Goal: Task Accomplishment & Management: Complete application form

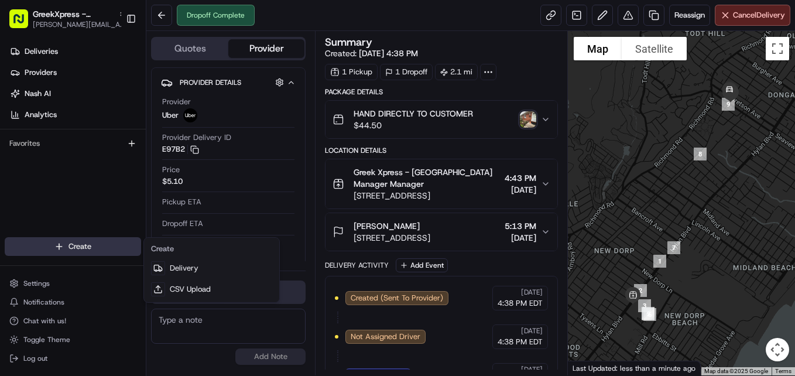
click at [53, 241] on html "GreekXpress - [GEOGRAPHIC_DATA] [EMAIL_ADDRESS][DOMAIN_NAME] Toggle Sidebar Del…" at bounding box center [397, 188] width 795 height 376
click at [84, 245] on html "GreekXpress - [GEOGRAPHIC_DATA] [EMAIL_ADDRESS][DOMAIN_NAME] Toggle Sidebar Del…" at bounding box center [397, 188] width 795 height 376
click at [176, 262] on link "Delivery" at bounding box center [211, 268] width 131 height 21
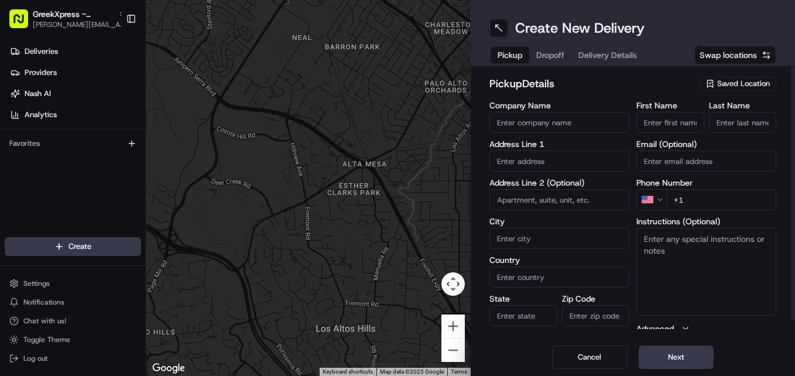
click at [752, 85] on span "Saved Location" at bounding box center [743, 83] width 53 height 11
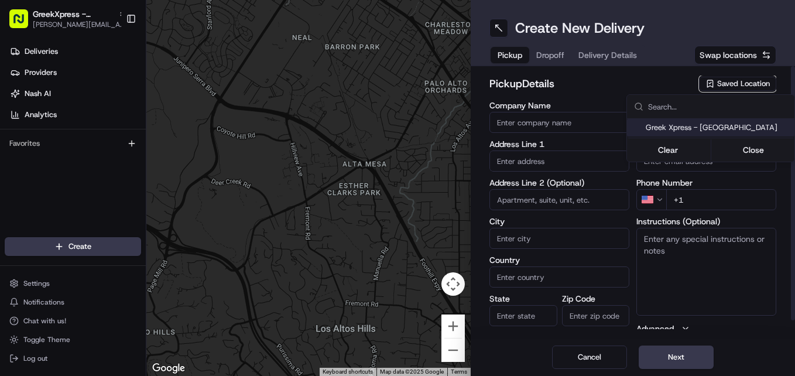
click at [730, 124] on span "Greek Xpress - [GEOGRAPHIC_DATA]" at bounding box center [718, 127] width 144 height 11
type input "Greek Xpress - [GEOGRAPHIC_DATA]"
type input "[STREET_ADDRESS]"
type input "#120"
type input "[GEOGRAPHIC_DATA]"
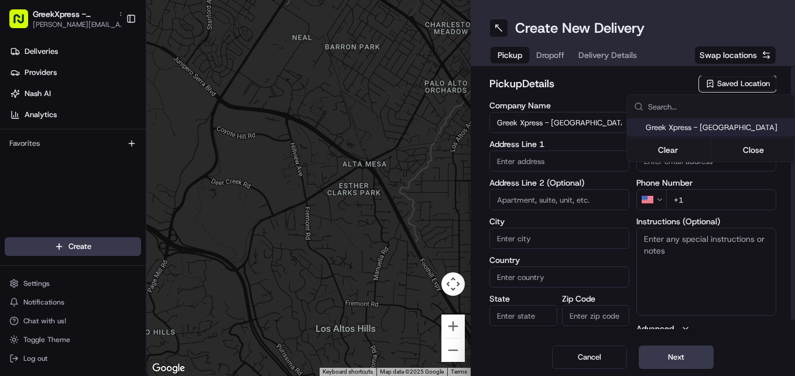
type input "US"
type input "NY"
type input "10306"
type input "Manager"
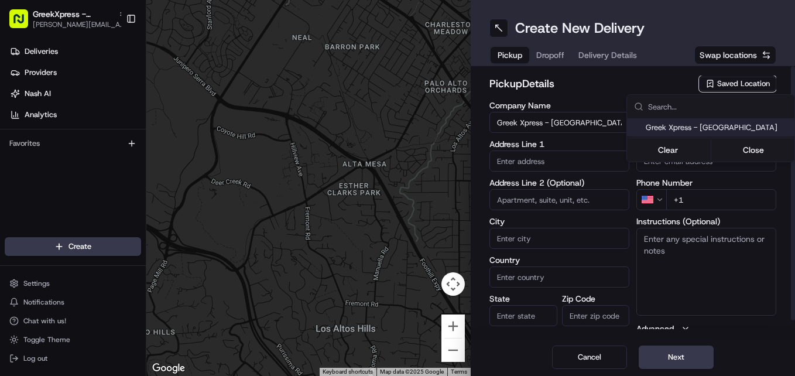
type input "[PHONE_NUMBER]"
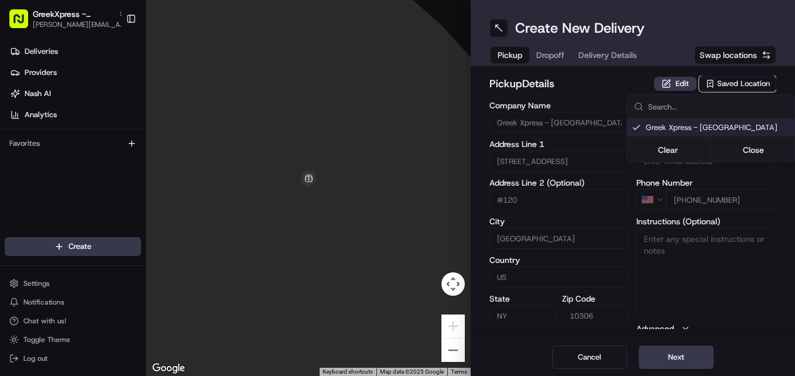
click at [688, 363] on html "GreekXpress - [GEOGRAPHIC_DATA] [EMAIL_ADDRESS][DOMAIN_NAME] Toggle Sidebar Del…" at bounding box center [397, 188] width 795 height 376
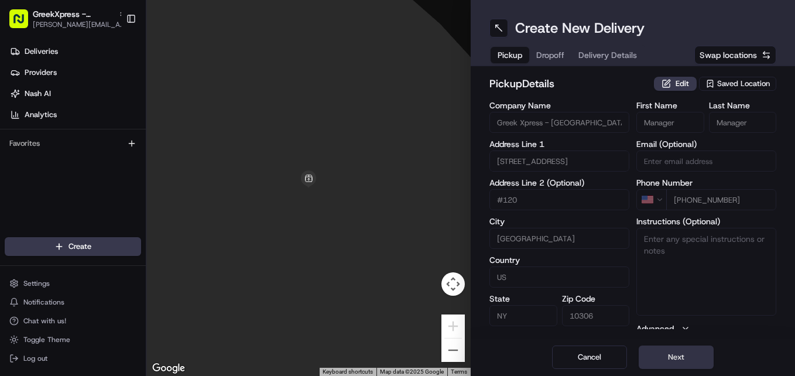
click at [685, 361] on button "Next" at bounding box center [676, 356] width 75 height 23
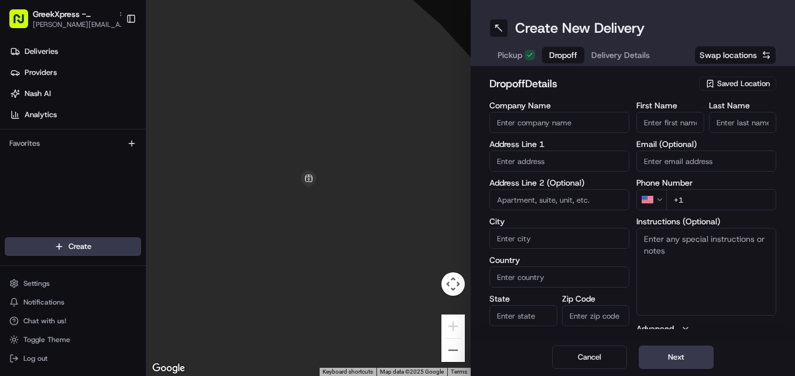
click at [673, 123] on input "First Name" at bounding box center [670, 122] width 68 height 21
type input "[PERSON_NAME]"
click at [754, 125] on input "Last Name" at bounding box center [743, 122] width 68 height 21
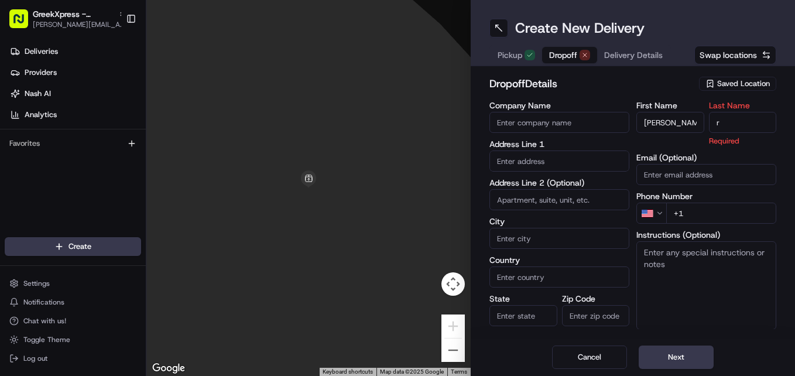
type input "r"
click at [553, 166] on input "text" at bounding box center [559, 160] width 140 height 21
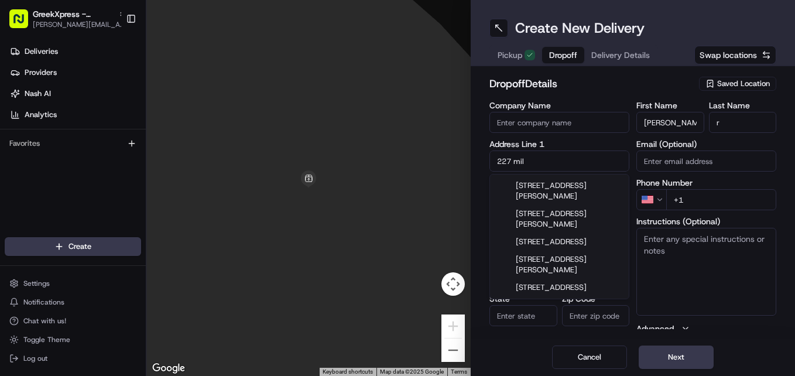
click at [577, 192] on div "[STREET_ADDRESS][PERSON_NAME]" at bounding box center [559, 191] width 134 height 28
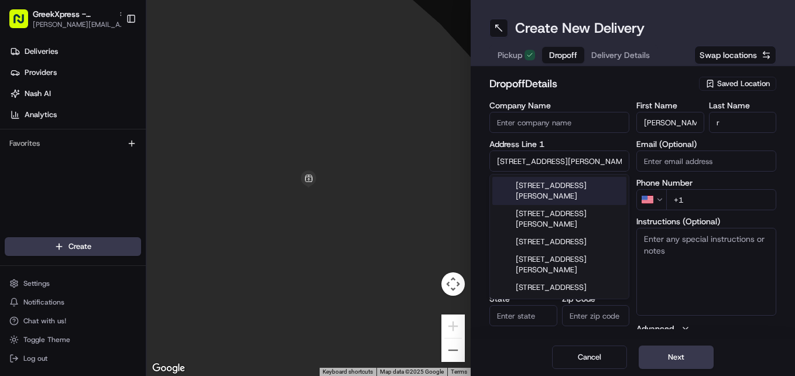
type input "[STREET_ADDRESS][PERSON_NAME]"
type input "[GEOGRAPHIC_DATA]"
type input "NY"
type input "10306"
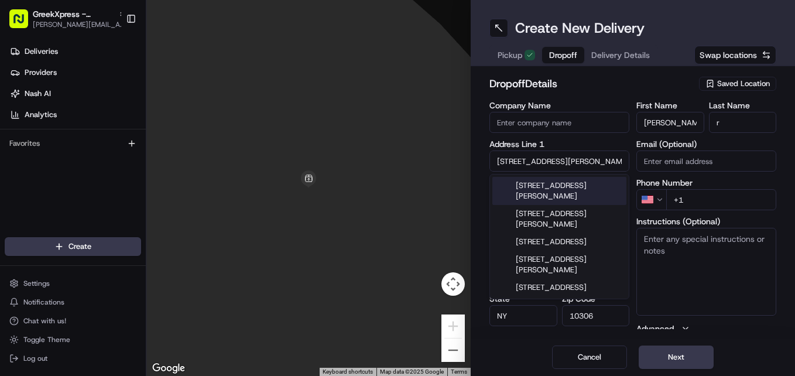
type input "[STREET_ADDRESS][PERSON_NAME]"
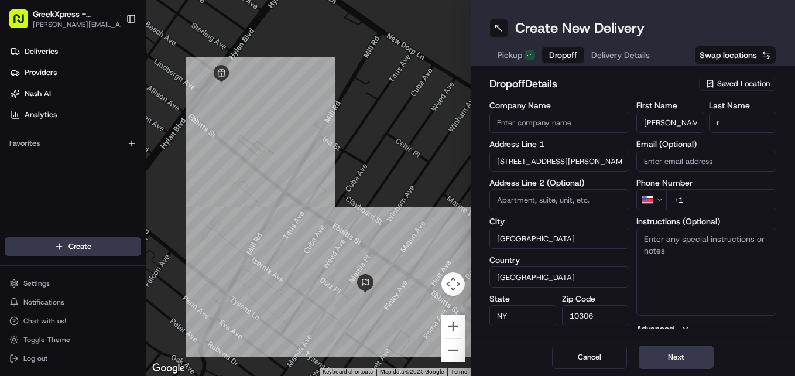
click at [737, 203] on input "+1" at bounding box center [721, 199] width 110 height 21
type input "[PHONE_NUMBER]"
click at [685, 368] on button "Next" at bounding box center [676, 356] width 75 height 23
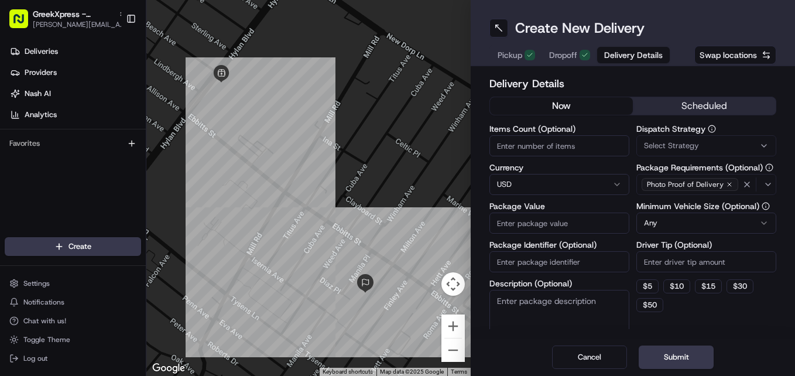
click at [598, 225] on input "Package Value" at bounding box center [559, 223] width 140 height 21
type input "22.90"
click at [691, 265] on input "Driver Tip (Optional)" at bounding box center [706, 261] width 140 height 21
type input "4"
click at [698, 360] on button "Submit" at bounding box center [676, 356] width 75 height 23
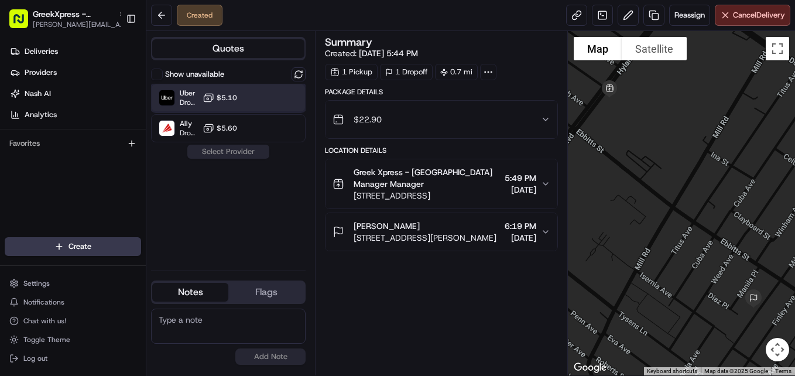
click at [249, 98] on div "Uber Dropoff ETA 18 minutes $5.10" at bounding box center [228, 98] width 155 height 28
click at [259, 157] on button "Assign Provider" at bounding box center [228, 152] width 83 height 14
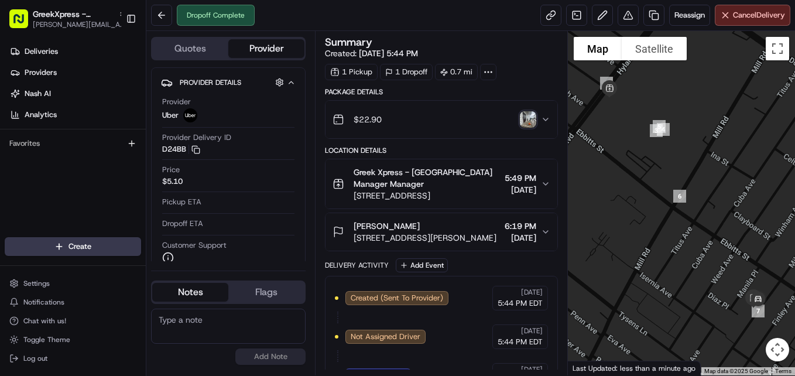
click at [82, 238] on html "GreekXpress - [GEOGRAPHIC_DATA] [EMAIL_ADDRESS][DOMAIN_NAME] Toggle Sidebar Del…" at bounding box center [397, 188] width 795 height 376
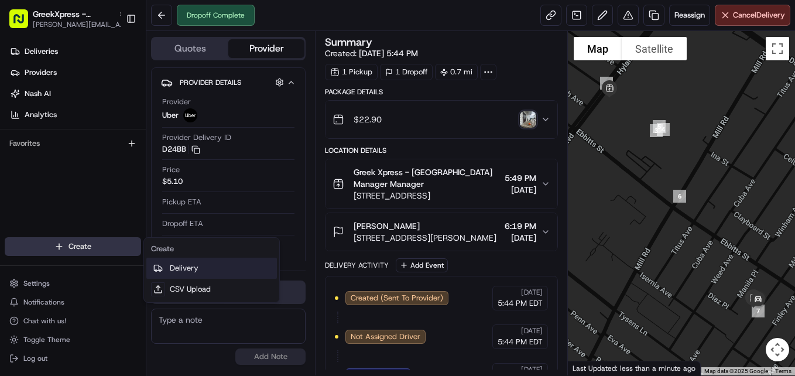
click at [197, 266] on link "Delivery" at bounding box center [211, 268] width 131 height 21
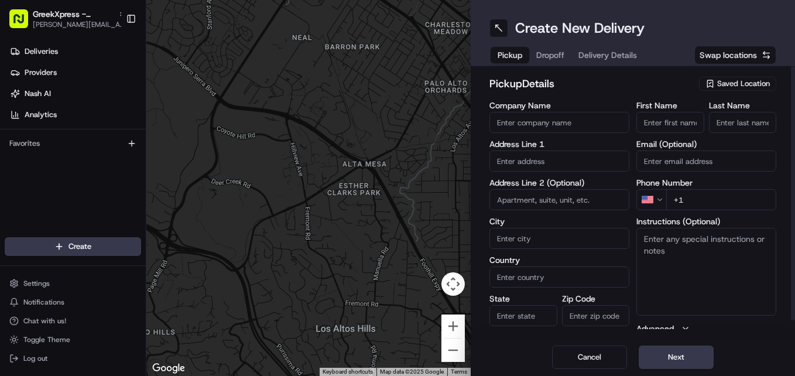
click at [750, 82] on span "Saved Location" at bounding box center [743, 83] width 53 height 11
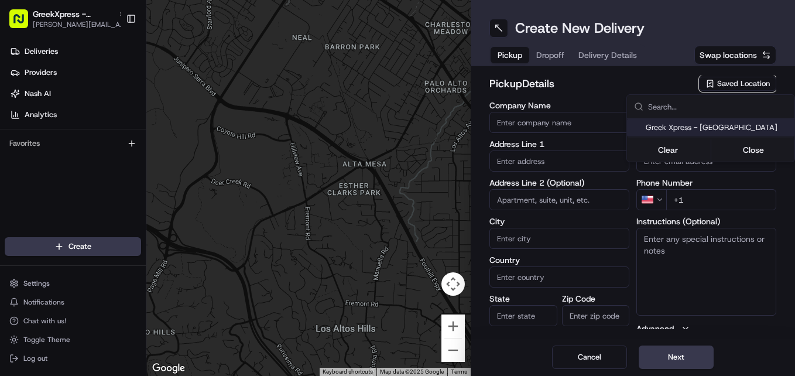
click at [729, 131] on span "Greek Xpress - [GEOGRAPHIC_DATA]" at bounding box center [718, 127] width 144 height 11
type input "Greek Xpress - [GEOGRAPHIC_DATA]"
type input "[STREET_ADDRESS]"
type input "#120"
type input "[GEOGRAPHIC_DATA]"
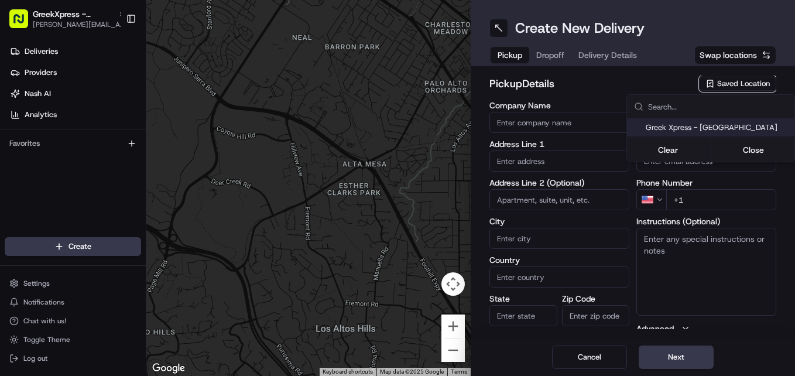
type input "US"
type input "NY"
type input "10306"
type input "Manager"
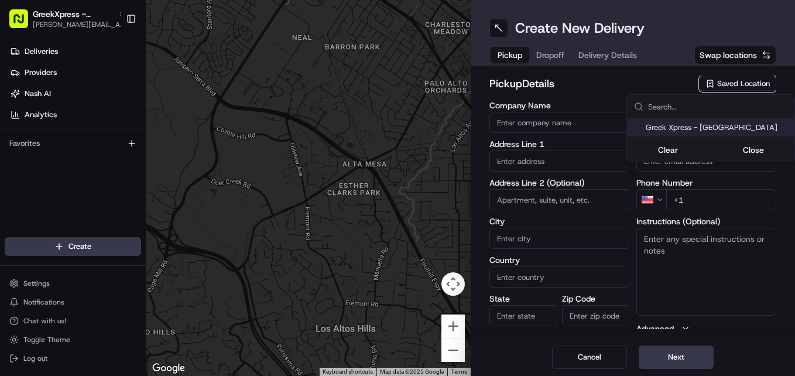
type input "[PHONE_NUMBER]"
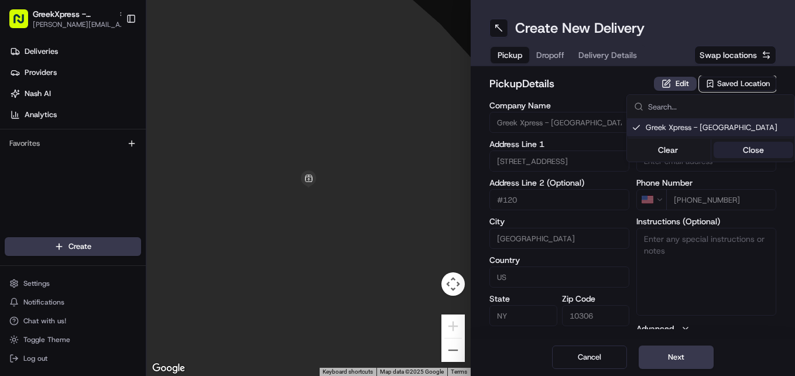
click at [757, 152] on button "Close" at bounding box center [754, 150] width 80 height 16
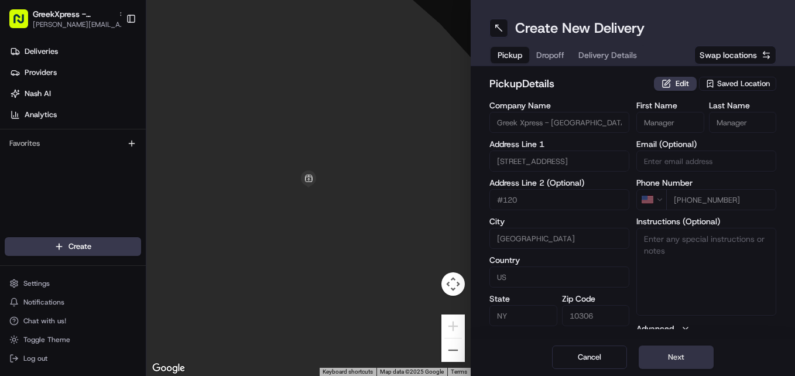
click at [659, 350] on button "Next" at bounding box center [676, 356] width 75 height 23
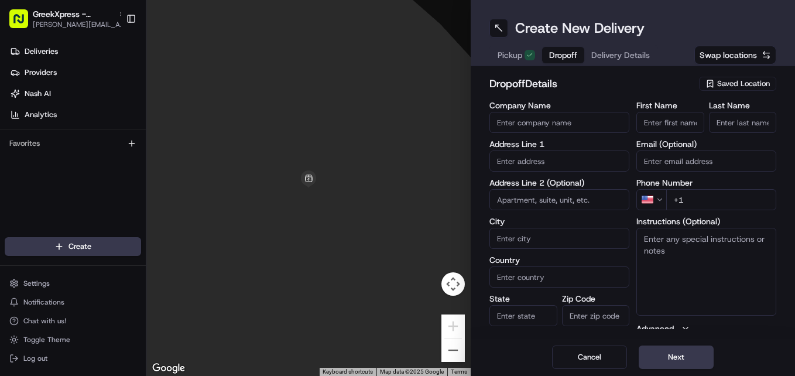
click at [661, 142] on label "Email (Optional)" at bounding box center [706, 144] width 140 height 8
click at [661, 150] on input "Email (Optional)" at bounding box center [706, 160] width 140 height 21
click at [660, 126] on input "First Name" at bounding box center [670, 122] width 68 height 21
type input "[PERSON_NAME]"
click at [738, 125] on input "Last Name" at bounding box center [743, 122] width 68 height 21
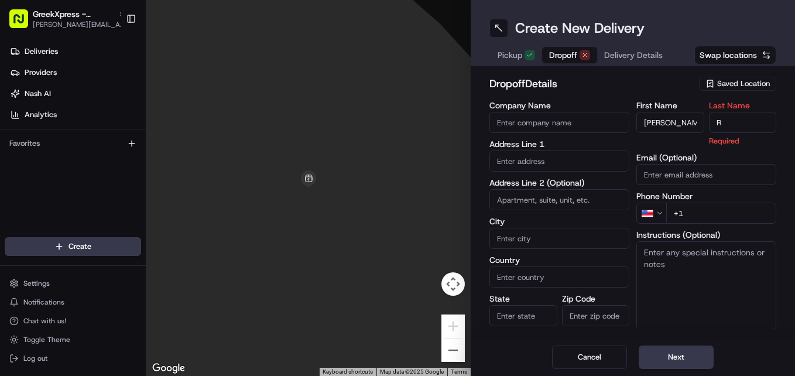
type input "R"
click at [652, 91] on h2 "dropoff Details" at bounding box center [590, 84] width 203 height 16
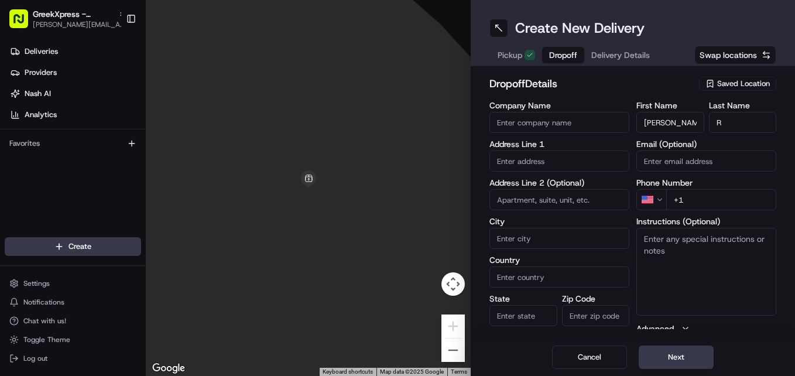
click at [560, 159] on input "text" at bounding box center [559, 160] width 140 height 21
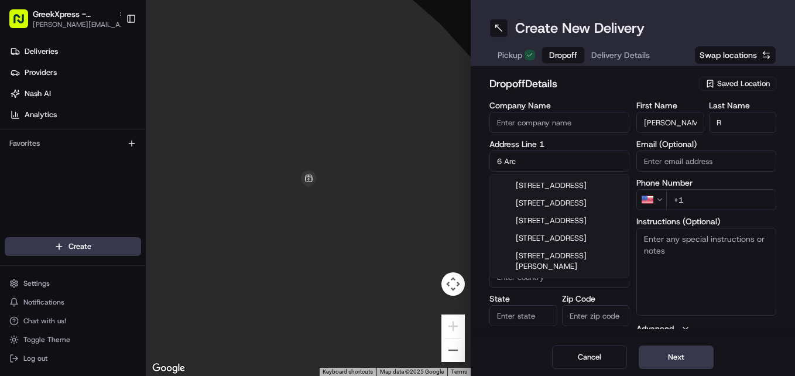
click at [574, 183] on div "[STREET_ADDRESS]" at bounding box center [559, 186] width 134 height 18
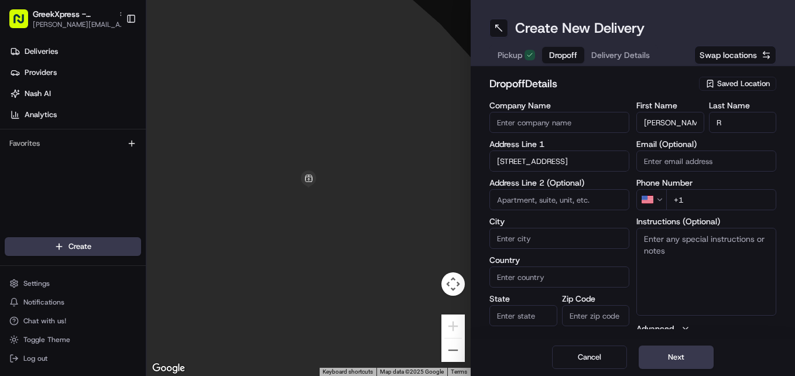
type input "[STREET_ADDRESS]"
type input "[GEOGRAPHIC_DATA]"
type input "NY"
type input "10306"
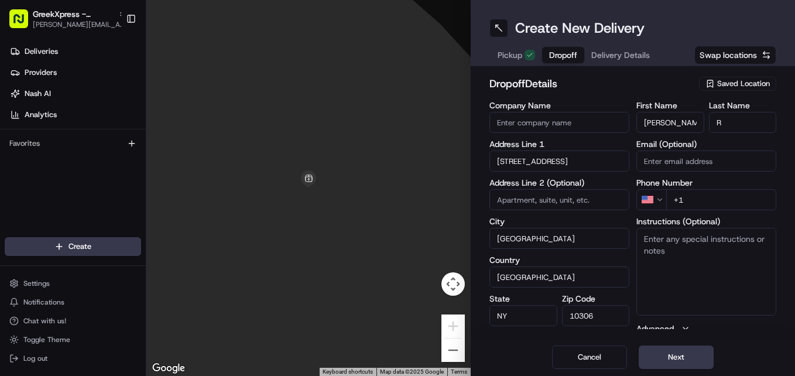
type input "[STREET_ADDRESS]"
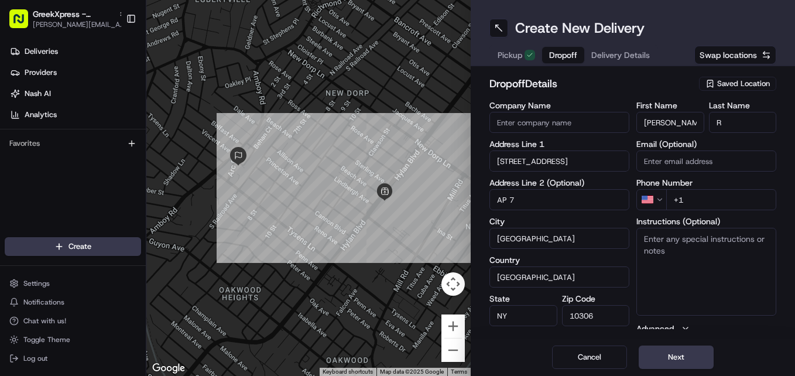
type input "AP 7"
click at [683, 290] on textarea "Instructions (Optional)" at bounding box center [706, 272] width 140 height 88
type textarea "AP 7 - HAND DIRECTLY TO CUSTOMER"
click at [615, 101] on label "Company Name" at bounding box center [559, 105] width 140 height 8
click at [615, 112] on input "Company Name" at bounding box center [559, 122] width 140 height 21
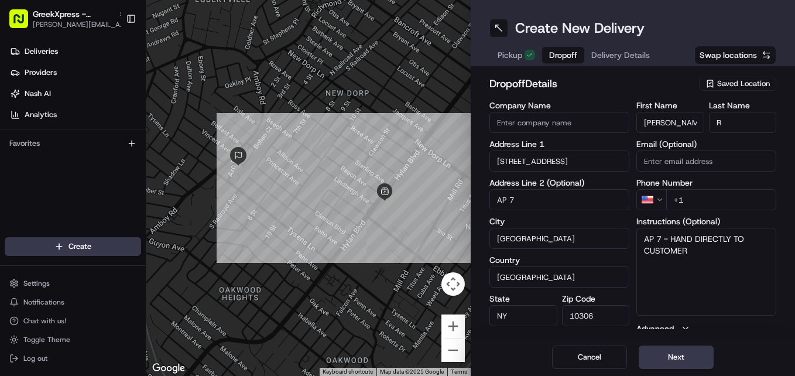
click at [706, 203] on input "+1" at bounding box center [721, 199] width 110 height 21
type input "[PHONE_NUMBER]"
click at [614, 77] on h2 "dropoff Details" at bounding box center [590, 84] width 203 height 16
click at [669, 239] on textarea "AP 7 - HAND DIRECTLY TO CUSTOMER" at bounding box center [706, 272] width 140 height 88
click at [697, 244] on textarea "AP 7 - HAND DIRECTLY TO CUSTOMER" at bounding box center [706, 272] width 140 height 88
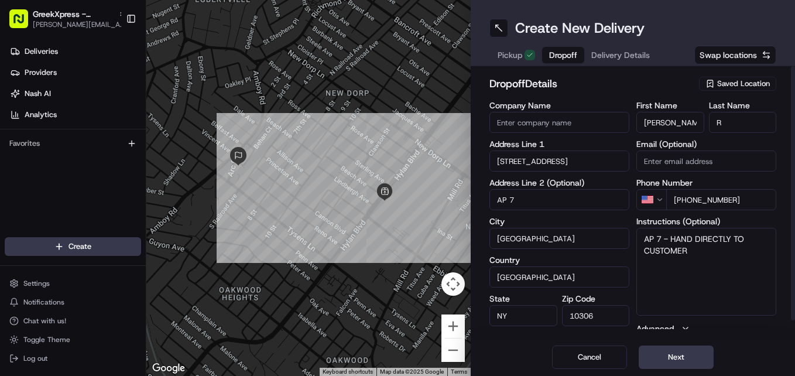
drag, startPoint x: 697, startPoint y: 244, endPoint x: 690, endPoint y: 251, distance: 10.0
drag, startPoint x: 690, startPoint y: 251, endPoint x: 677, endPoint y: 263, distance: 17.8
drag, startPoint x: 673, startPoint y: 266, endPoint x: 711, endPoint y: 284, distance: 42.4
click at [711, 284] on textarea "AP 7 - HAND DIRECTLY TO CUSTOMER" at bounding box center [706, 272] width 140 height 88
click at [676, 239] on textarea "AP 7 - HAND DIRECTLY TO CUSTOMER" at bounding box center [706, 272] width 140 height 88
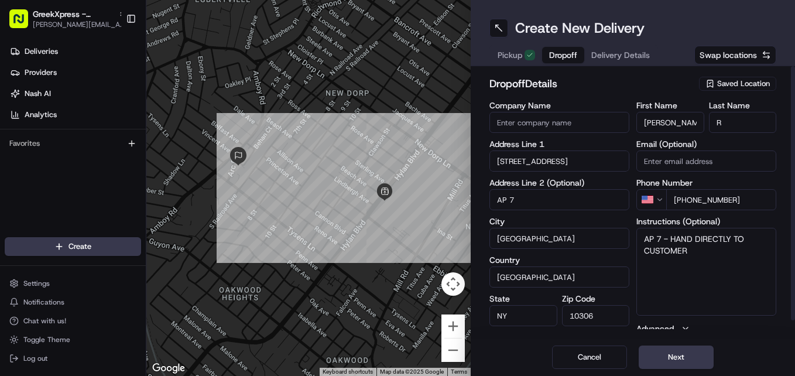
drag, startPoint x: 669, startPoint y: 235, endPoint x: 691, endPoint y: 249, distance: 26.3
click at [691, 249] on textarea "AP 7 - HAND DIRECTLY TO CUSTOMER" at bounding box center [706, 272] width 140 height 88
type textarea "AP 7 - PLEASE CALL WHEN YOU ARRIVE"
click at [746, 330] on div "dropoff Details Saved Location Company Name Address Line 1 6 Arc Place Address …" at bounding box center [633, 202] width 324 height 272
click at [680, 352] on button "Next" at bounding box center [676, 356] width 75 height 23
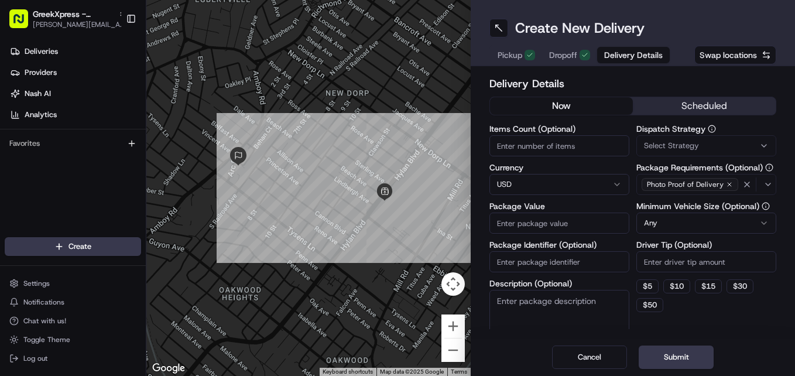
click at [513, 218] on input "Package Value" at bounding box center [559, 223] width 140 height 21
type input "118.80"
click at [600, 81] on h2 "Delivery Details" at bounding box center [632, 84] width 287 height 16
click at [675, 355] on button "Submit" at bounding box center [676, 356] width 75 height 23
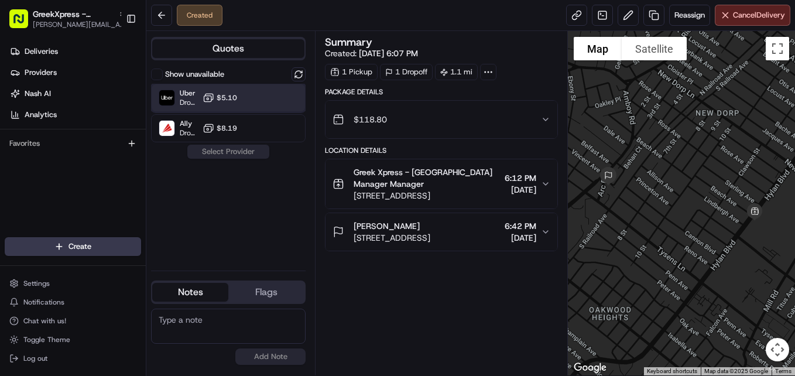
click at [251, 94] on div "Uber Dropoff ETA 19 minutes $5.10" at bounding box center [228, 98] width 155 height 28
click at [251, 156] on button "Assign Provider" at bounding box center [228, 152] width 83 height 14
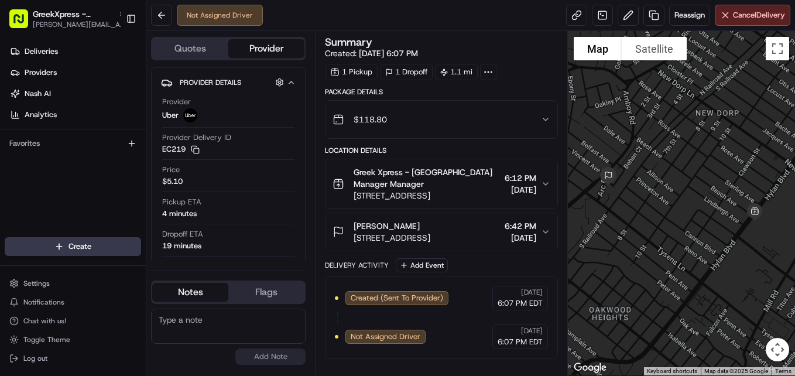
click at [90, 242] on html "GreekXpress - [GEOGRAPHIC_DATA] [EMAIL_ADDRESS][DOMAIN_NAME] Toggle Sidebar Del…" at bounding box center [397, 188] width 795 height 376
click at [89, 259] on html "GreekXpress - [GEOGRAPHIC_DATA] [EMAIL_ADDRESS][DOMAIN_NAME] Toggle Sidebar Del…" at bounding box center [397, 188] width 795 height 376
click at [90, 238] on html "GreekXpress - [GEOGRAPHIC_DATA] [EMAIL_ADDRESS][DOMAIN_NAME] Toggle Sidebar Del…" at bounding box center [397, 188] width 795 height 376
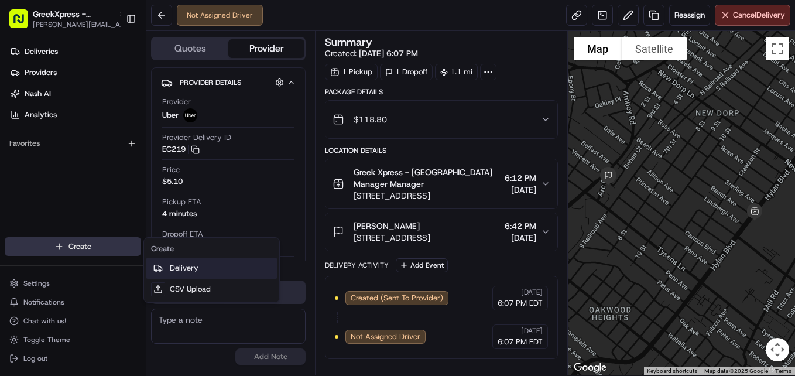
click at [197, 264] on link "Delivery" at bounding box center [211, 268] width 131 height 21
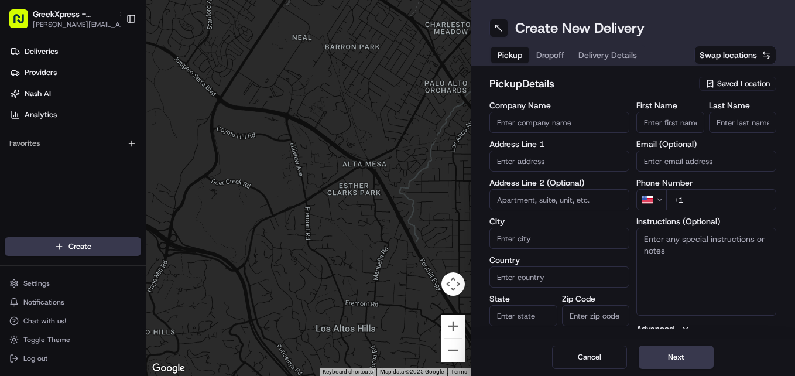
click at [746, 87] on span "Saved Location" at bounding box center [743, 83] width 53 height 11
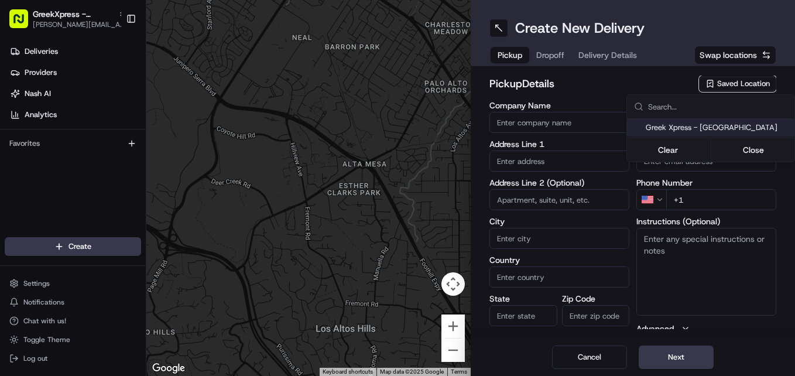
click at [723, 125] on span "Greek Xpress - [GEOGRAPHIC_DATA]" at bounding box center [718, 127] width 144 height 11
type input "Greek Xpress - [GEOGRAPHIC_DATA]"
type input "[STREET_ADDRESS]"
type input "#120"
type input "[GEOGRAPHIC_DATA]"
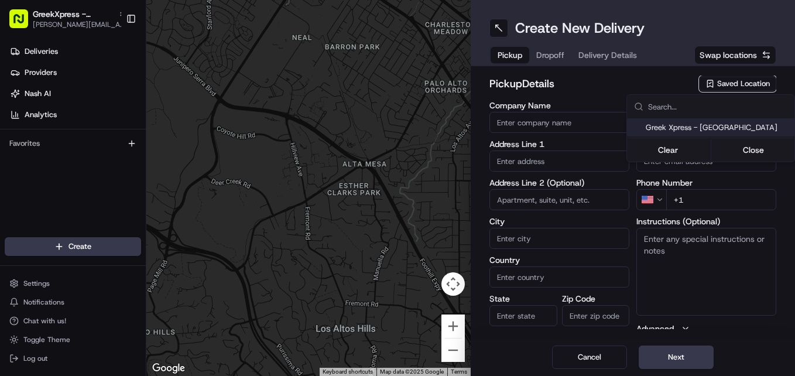
type input "US"
type input "NY"
type input "10306"
type input "Manager"
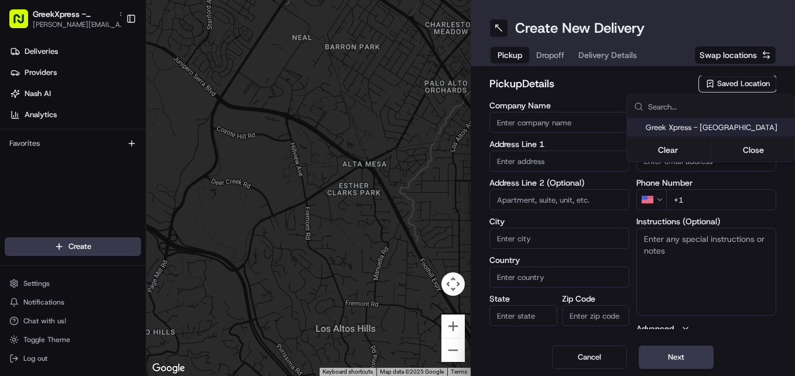
type input "[PHONE_NUMBER]"
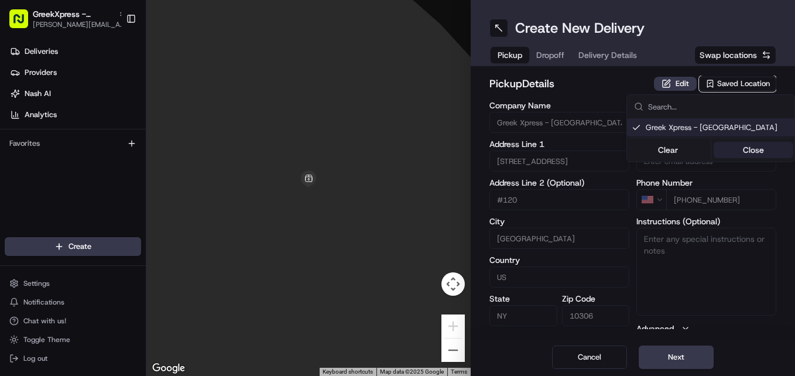
click at [751, 153] on button "Close" at bounding box center [754, 150] width 80 height 16
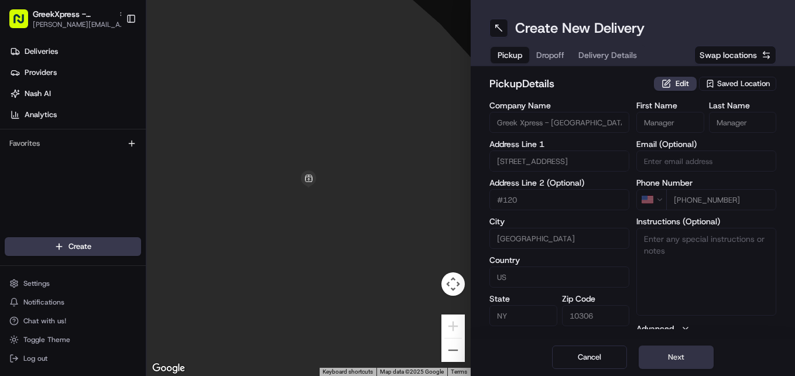
click at [677, 350] on button "Next" at bounding box center [676, 356] width 75 height 23
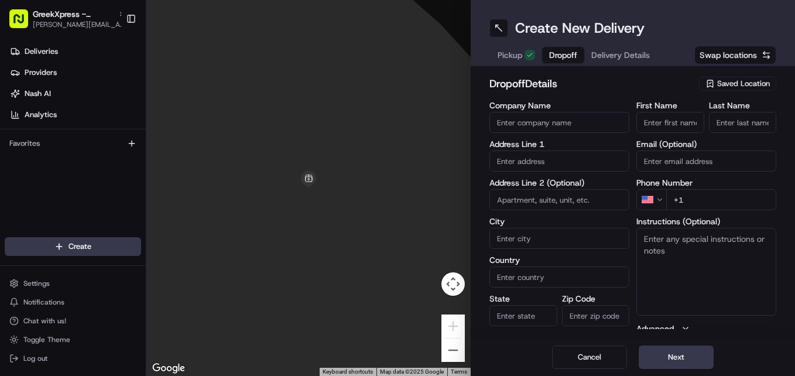
click at [660, 120] on input "First Name" at bounding box center [670, 122] width 68 height 21
type input "t"
type input "[PERSON_NAME]"
click at [739, 118] on input "Last Name" at bounding box center [743, 122] width 68 height 21
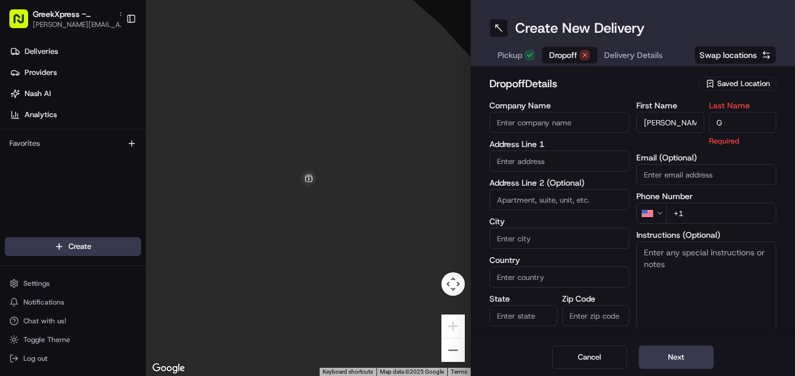
type input "G"
click at [645, 101] on label "First Name" at bounding box center [670, 105] width 68 height 8
click at [645, 112] on input "[PERSON_NAME]" at bounding box center [670, 122] width 68 height 21
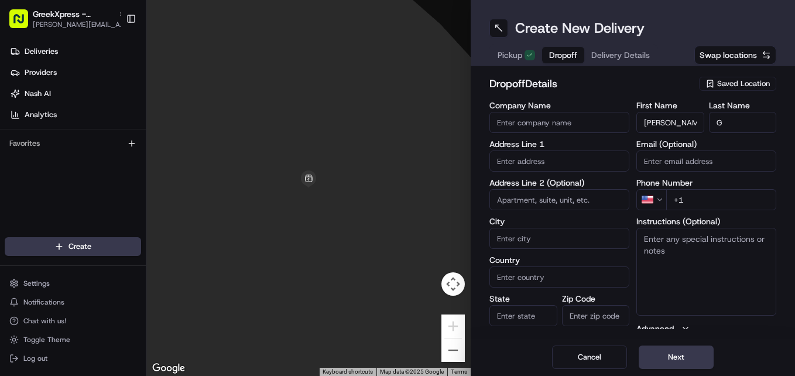
click at [716, 200] on input "+1" at bounding box center [721, 199] width 110 height 21
type input "[PHONE_NUMBER]"
click at [641, 79] on h2 "dropoff Details" at bounding box center [590, 84] width 203 height 16
click at [723, 260] on textarea "Instructions (Optional)" at bounding box center [706, 272] width 140 height 88
type textarea "HAND DIRECTLY TO CUSTOMER"
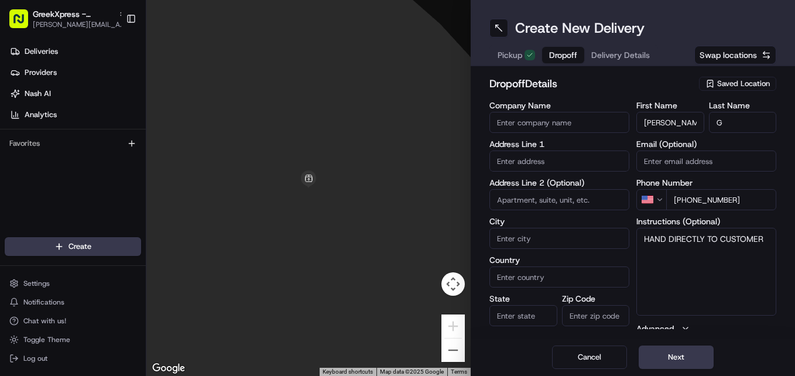
click at [750, 330] on div "dropoff Details Saved Location Company Name Address Line 1 Address Line 2 (Opti…" at bounding box center [633, 202] width 324 height 272
click at [553, 162] on input "text" at bounding box center [559, 160] width 140 height 21
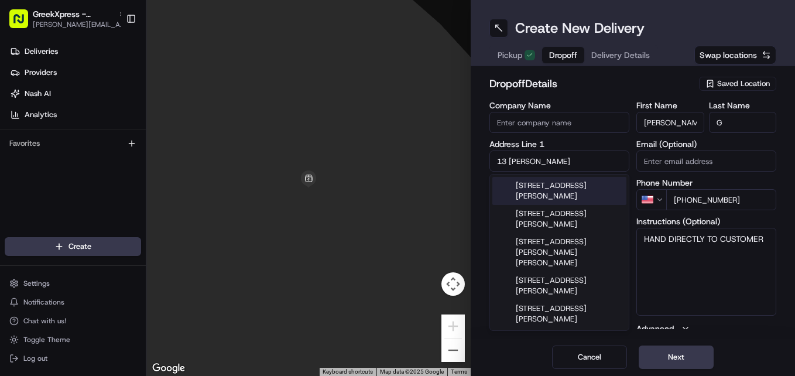
click at [567, 194] on div "[STREET_ADDRESS][PERSON_NAME]" at bounding box center [559, 191] width 134 height 28
type input "[STREET_ADDRESS][PERSON_NAME]"
type input "[GEOGRAPHIC_DATA]"
type input "NY"
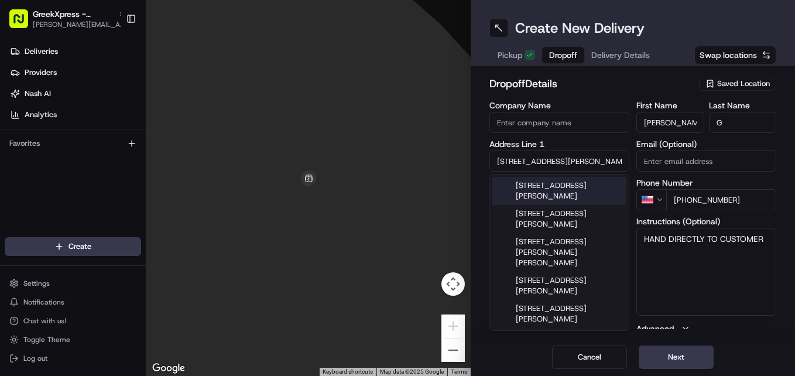
type input "10306"
type input "[STREET_ADDRESS][PERSON_NAME]"
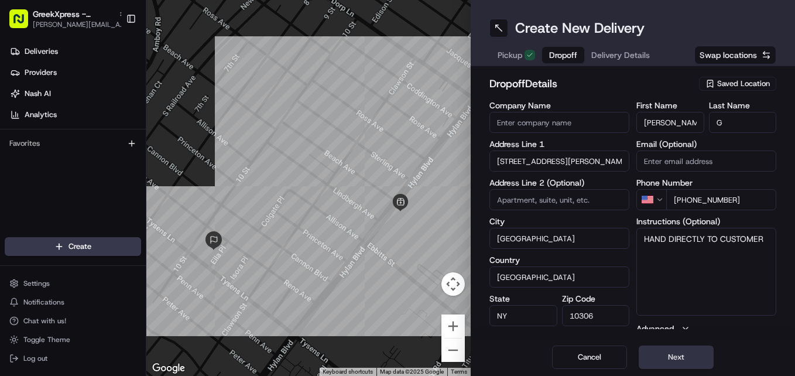
click at [677, 358] on button "Next" at bounding box center [676, 356] width 75 height 23
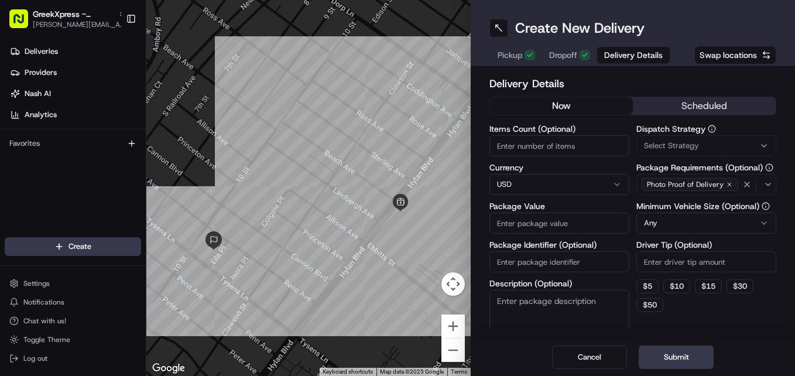
click at [573, 207] on label "Package Value" at bounding box center [559, 206] width 140 height 8
click at [573, 213] on input "Package Value" at bounding box center [559, 223] width 140 height 21
type input "66.35"
click at [671, 351] on button "Submit" at bounding box center [676, 356] width 75 height 23
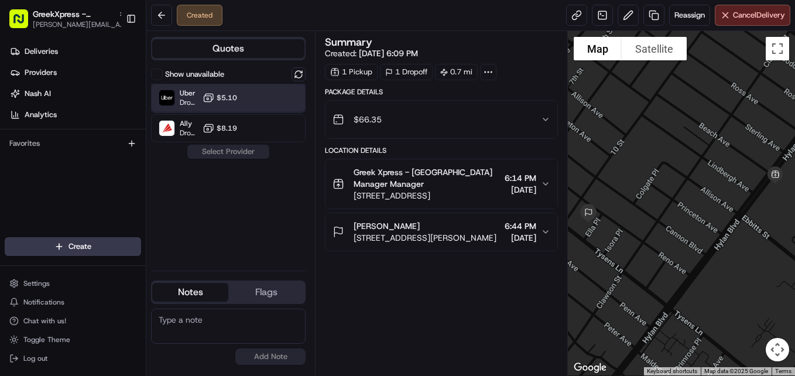
click at [254, 97] on div "Uber Dropoff ETA 18 minutes $5.10" at bounding box center [228, 98] width 155 height 28
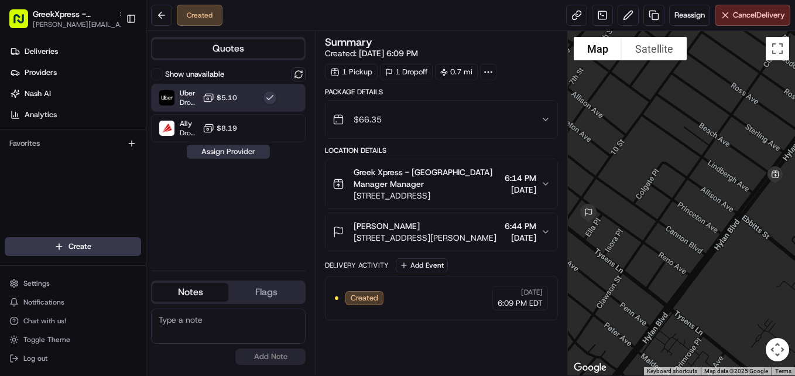
click at [245, 156] on button "Assign Provider" at bounding box center [228, 152] width 83 height 14
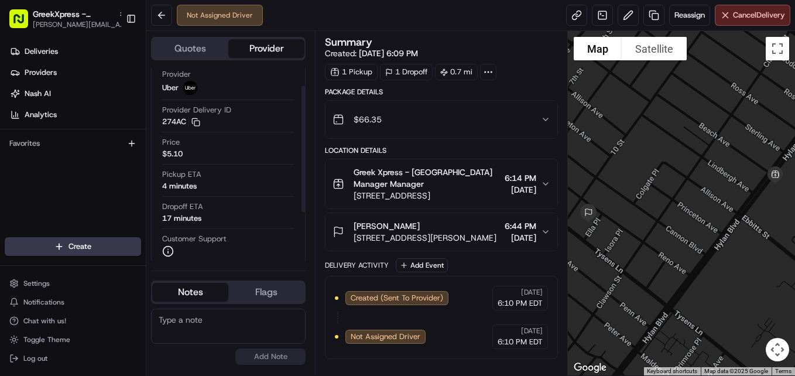
scroll to position [27, 0]
